Goal: Navigation & Orientation: Find specific page/section

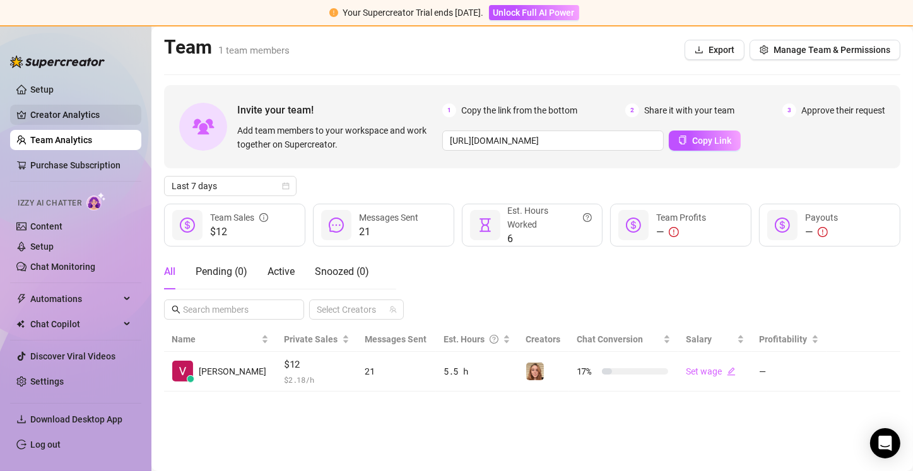
click at [79, 115] on link "Creator Analytics" at bounding box center [80, 115] width 101 height 20
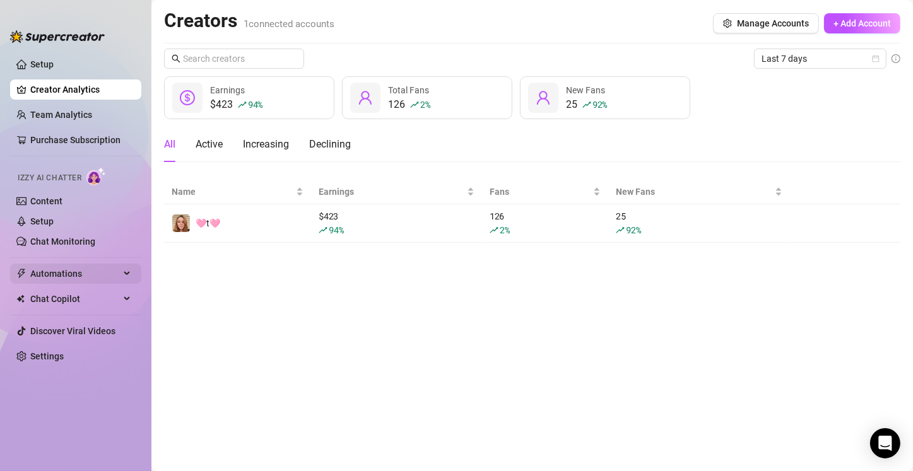
click at [32, 271] on span "Automations" at bounding box center [75, 274] width 90 height 20
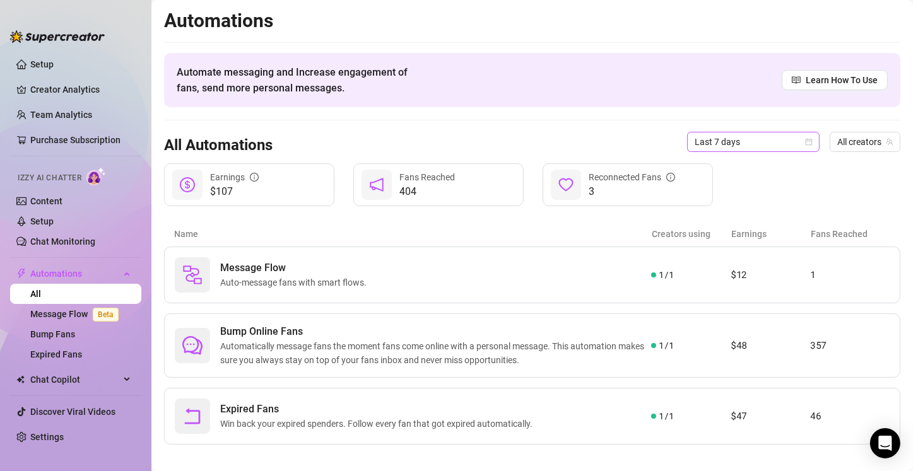
click at [771, 148] on span "Last 7 days" at bounding box center [752, 141] width 117 height 19
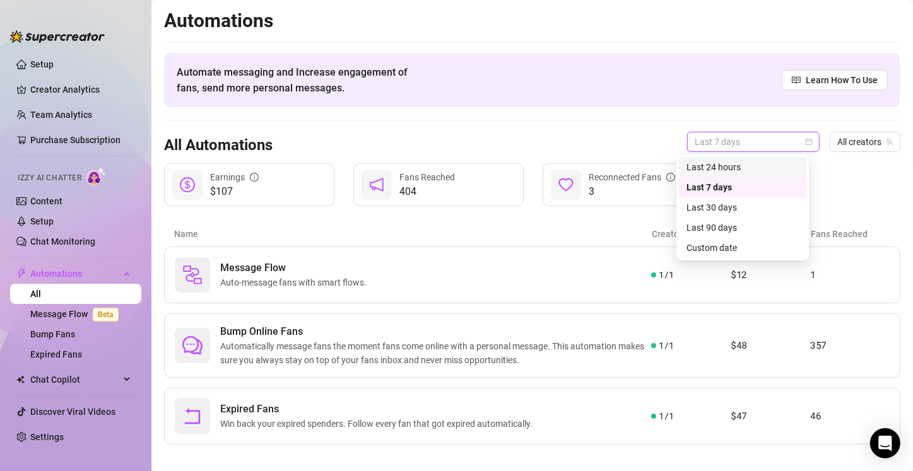
click at [739, 168] on div "Last 24 hours" at bounding box center [742, 167] width 112 height 14
click at [715, 143] on span "Last 24 hours" at bounding box center [752, 141] width 117 height 19
click at [727, 190] on div "Last 7 days" at bounding box center [742, 187] width 112 height 14
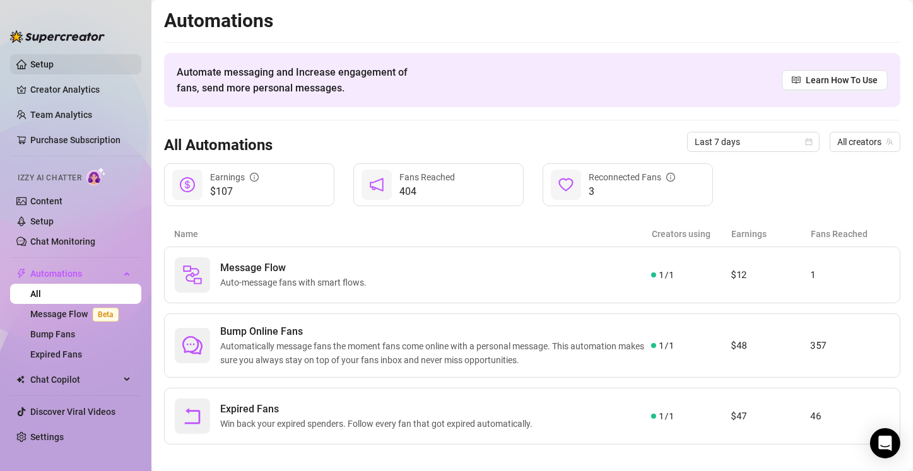
click at [54, 66] on link "Setup" at bounding box center [41, 64] width 23 height 10
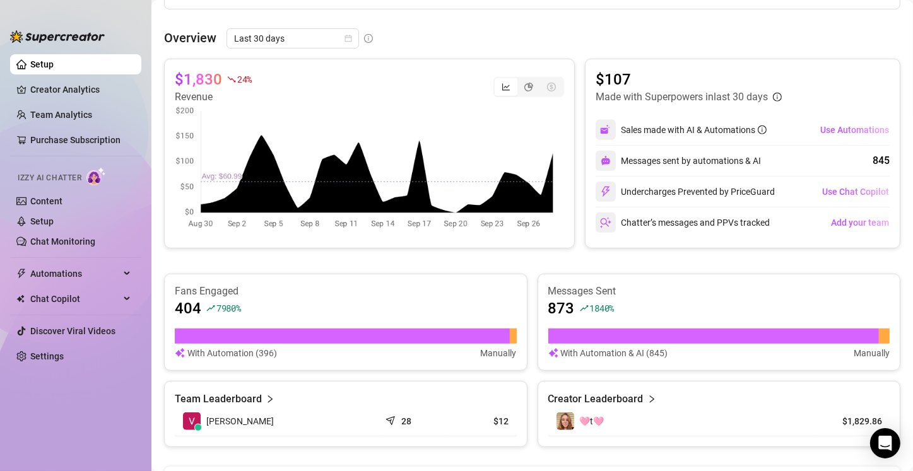
scroll to position [514, 0]
